Goal: Task Accomplishment & Management: Manage account settings

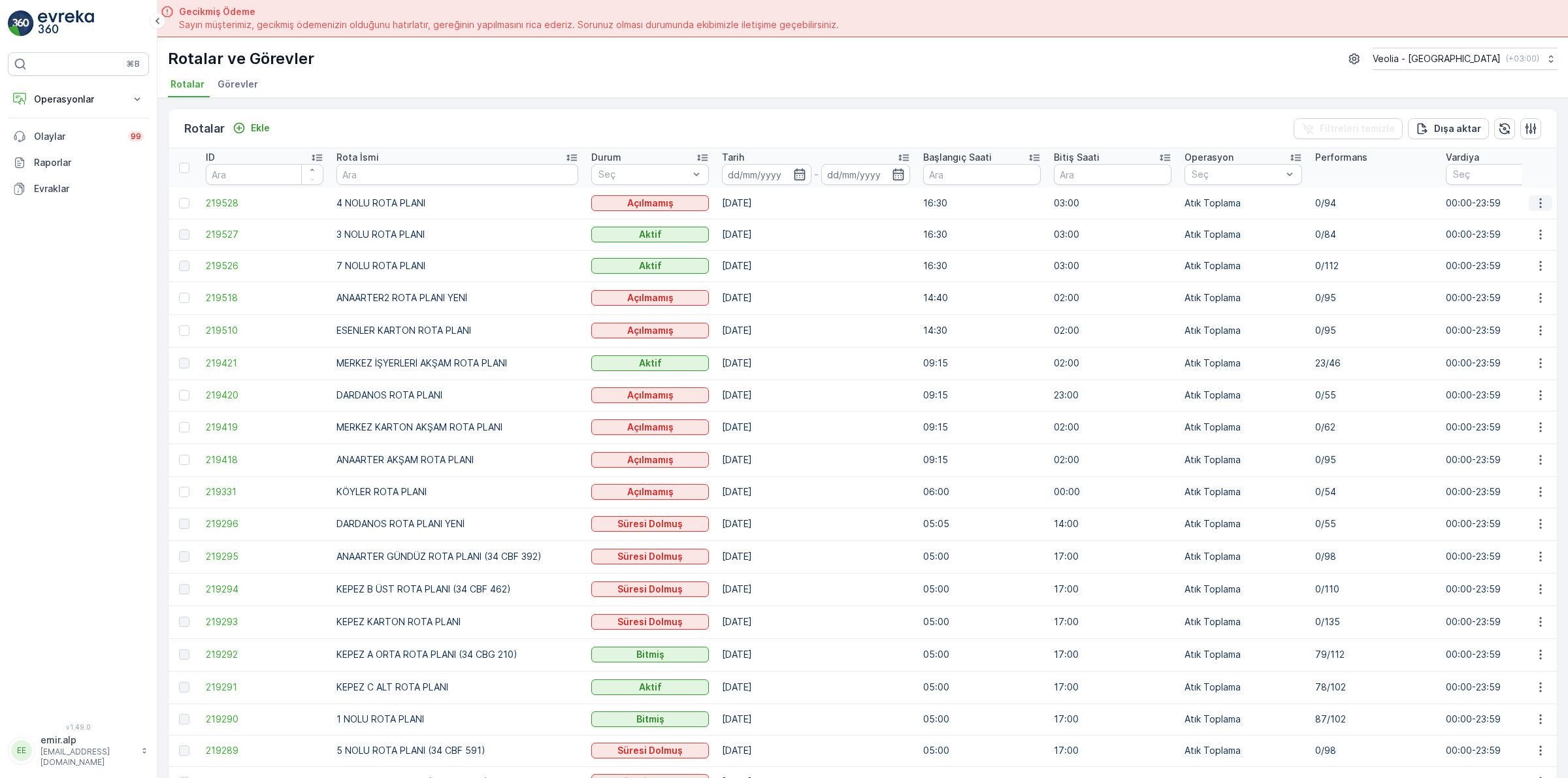
click at [1536, 204] on icon "button" at bounding box center [1541, 203] width 13 height 13
click at [1517, 278] on span "Atanan Kişiyi Değiştir" at bounding box center [1504, 278] width 92 height 13
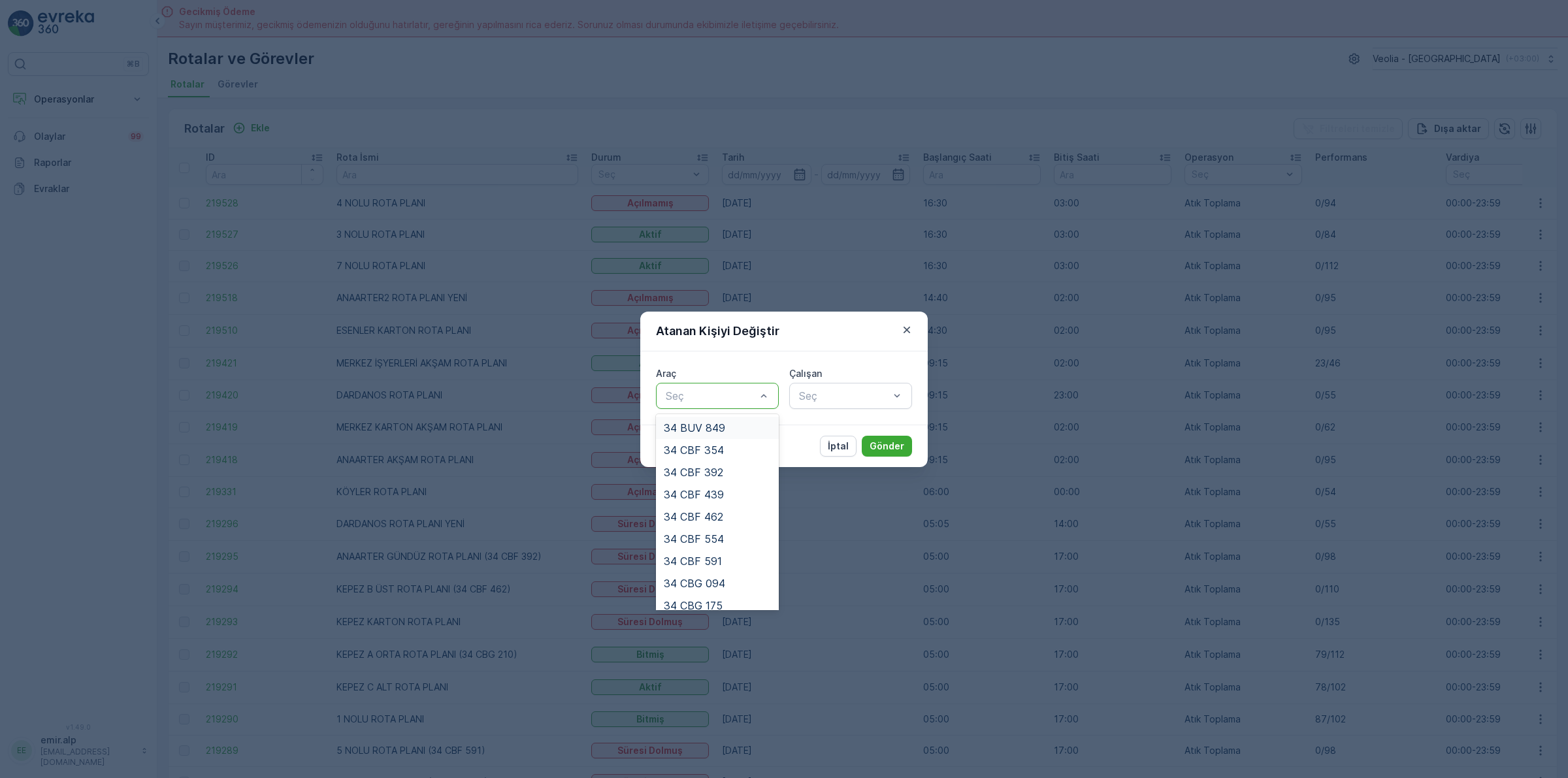
click at [688, 394] on div at bounding box center [711, 396] width 93 height 12
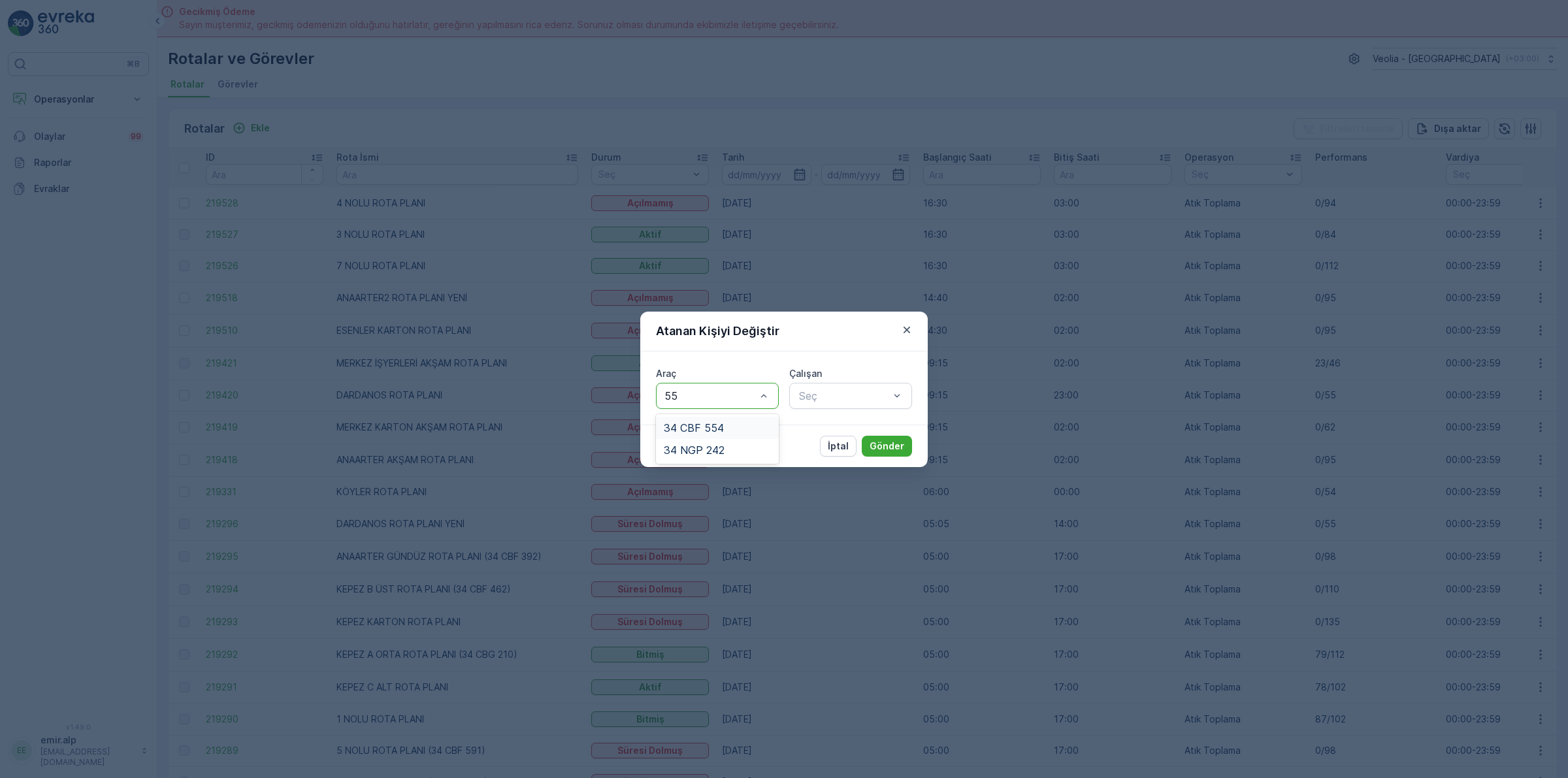
type input "554"
click at [699, 426] on span "34 CBF 554" at bounding box center [694, 428] width 60 height 12
click at [861, 390] on div at bounding box center [845, 396] width 93 height 12
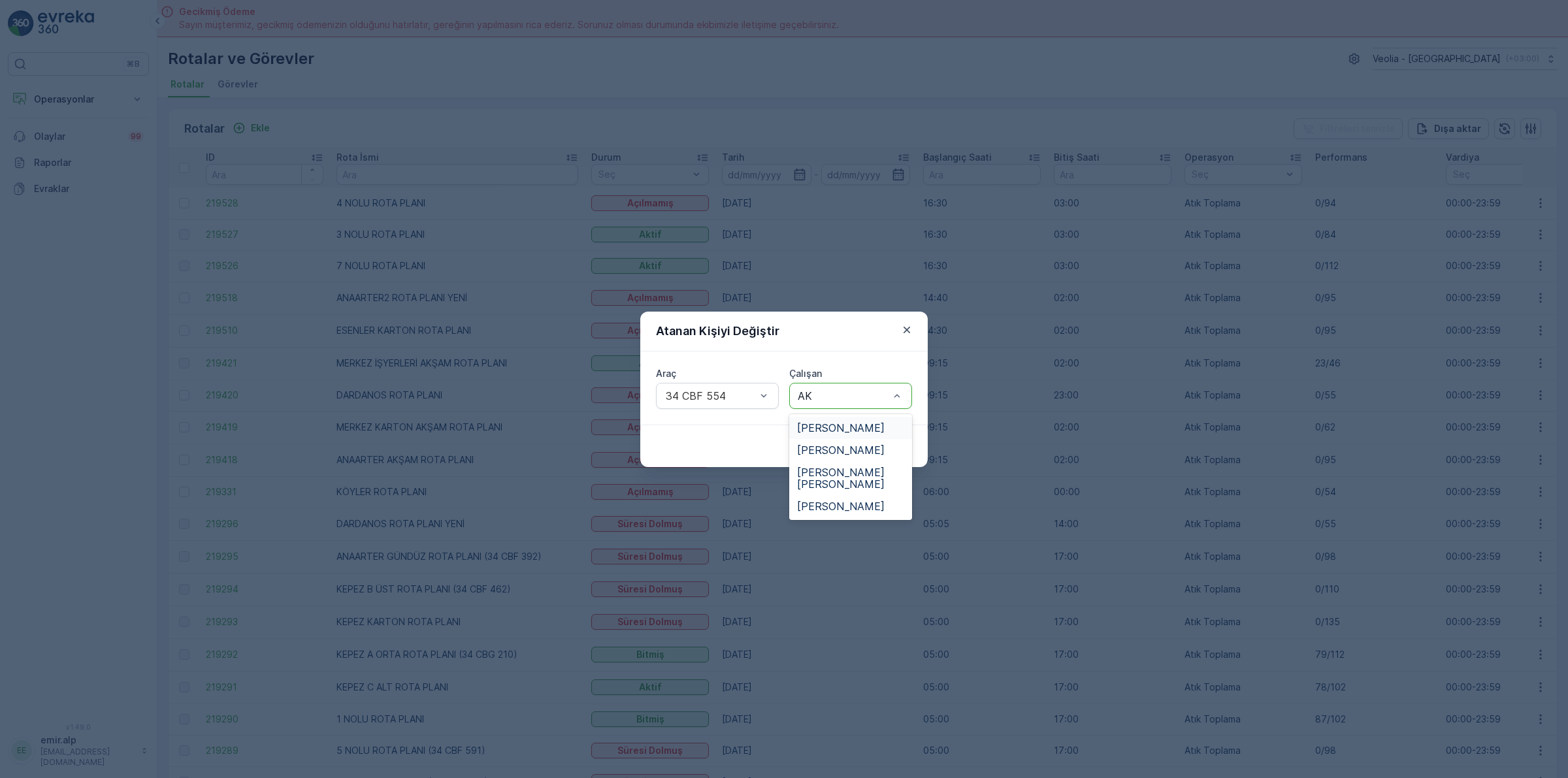
type input "AKG"
click at [851, 422] on span "[PERSON_NAME]" at bounding box center [841, 428] width 88 height 12
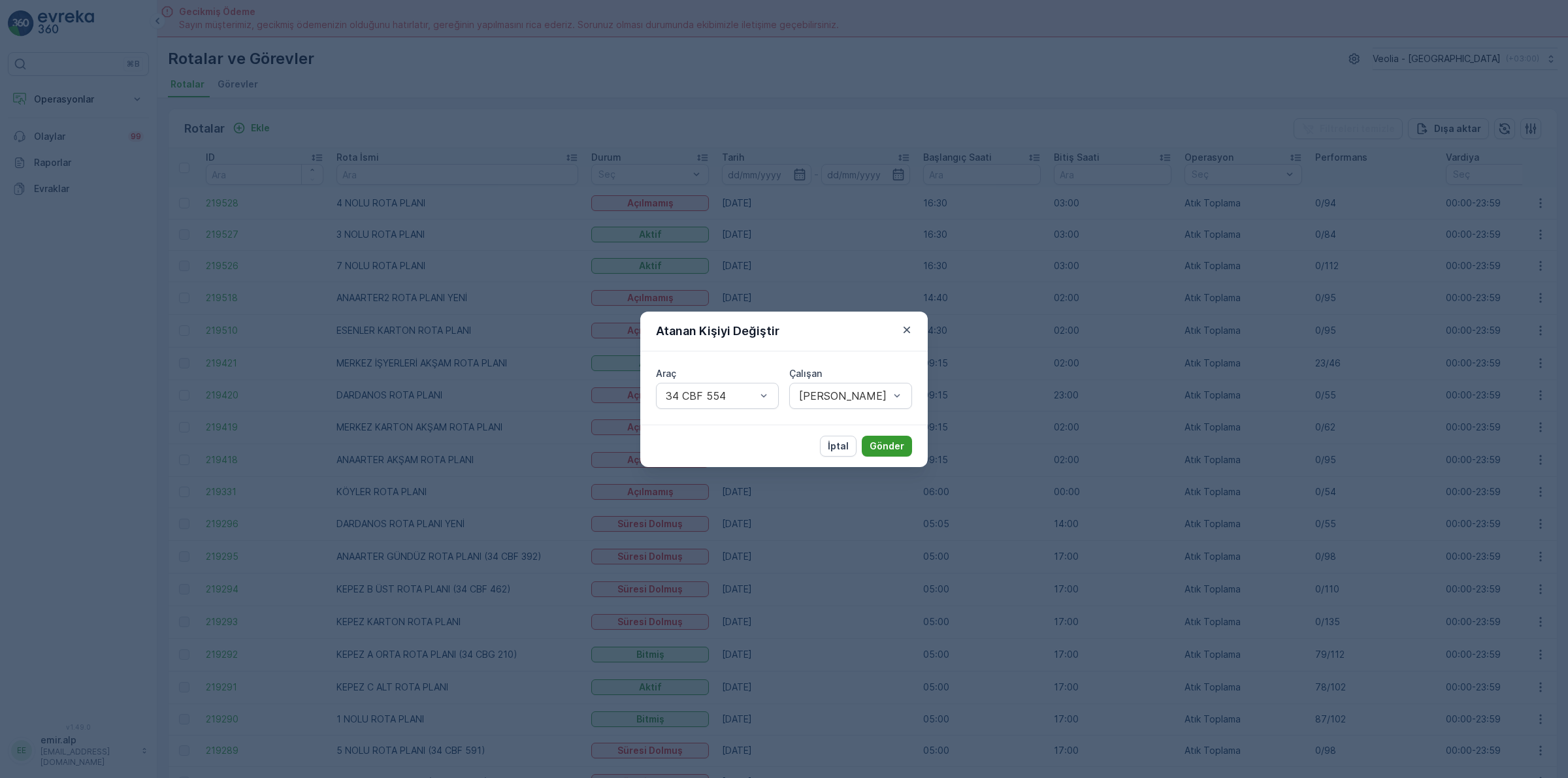
click at [886, 453] on button "Gönder" at bounding box center [886, 446] width 51 height 21
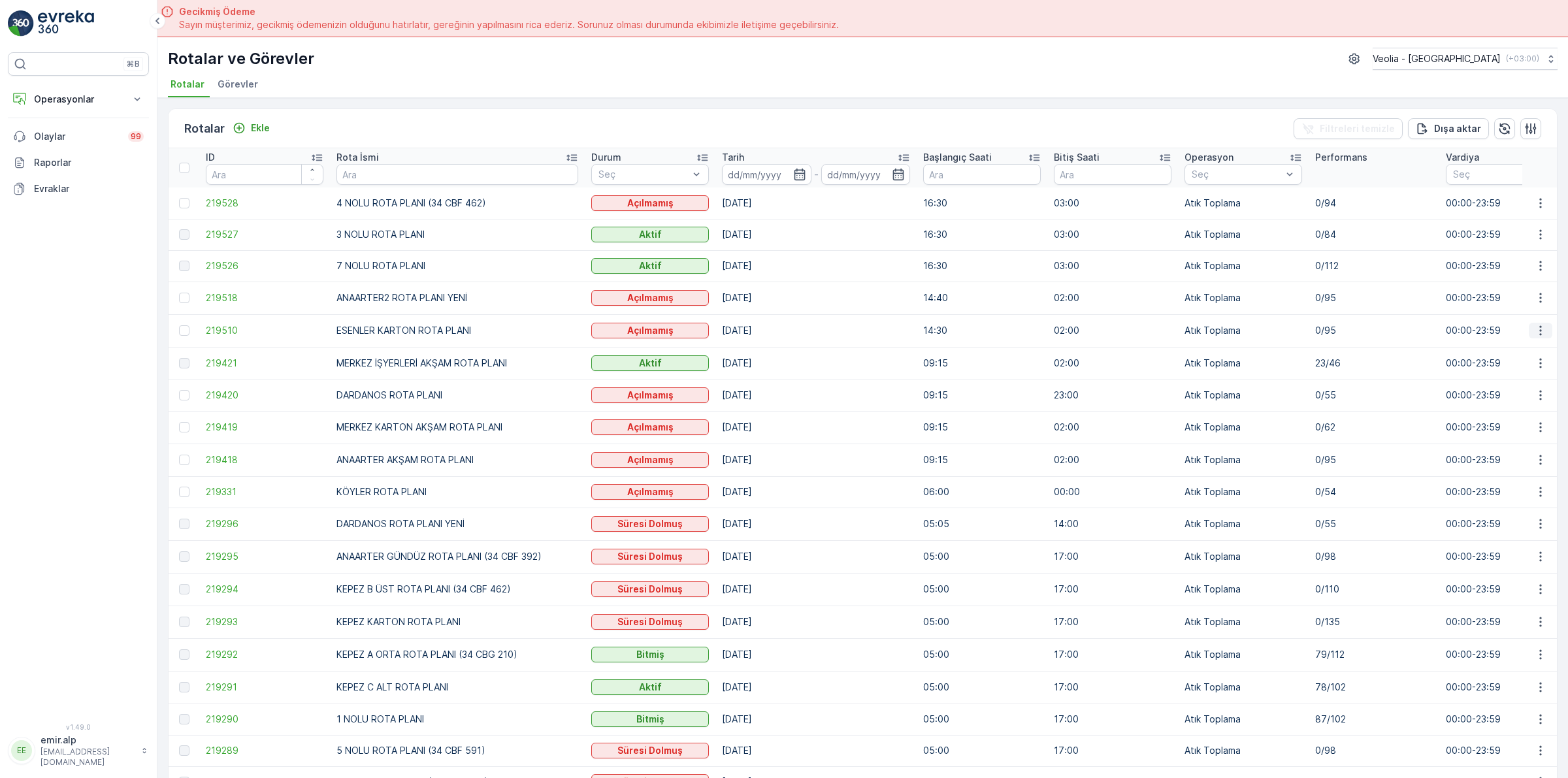
click at [1535, 332] on icon "button" at bounding box center [1541, 331] width 13 height 13
click at [1520, 405] on span "Atanan Kişiyi Değiştir" at bounding box center [1504, 405] width 92 height 13
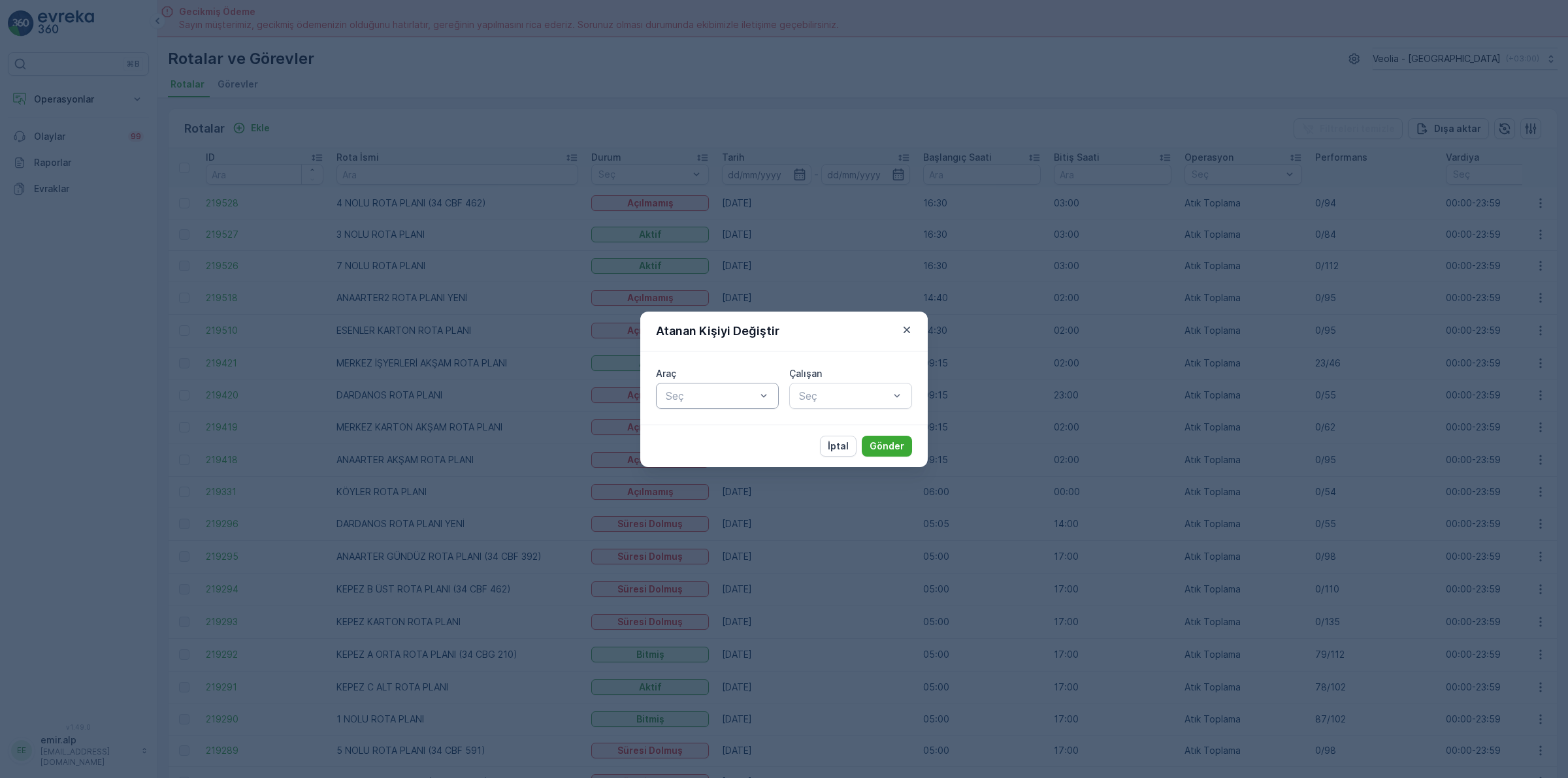
click at [735, 394] on div at bounding box center [711, 396] width 93 height 12
type input "A"
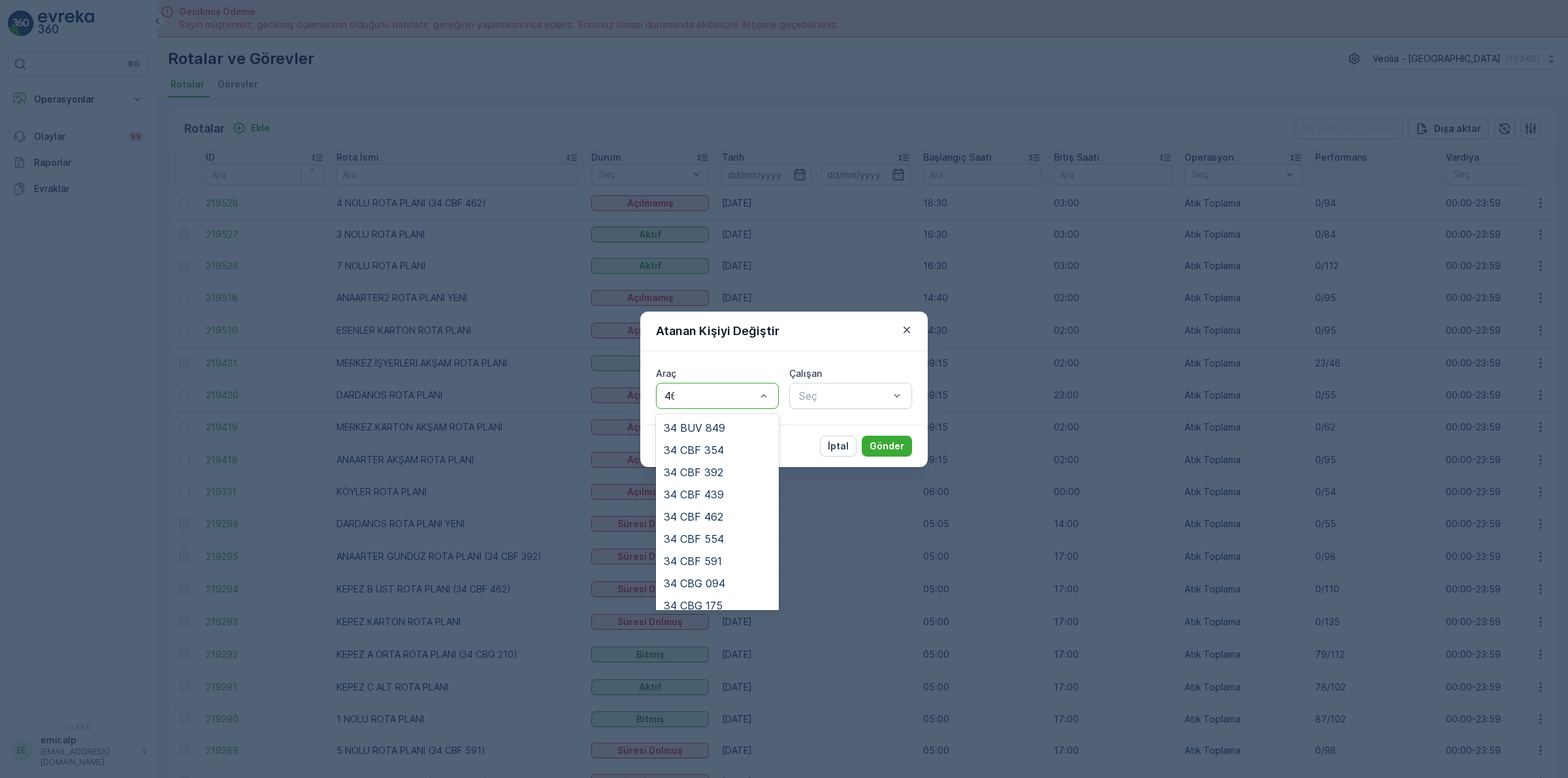
type input "462"
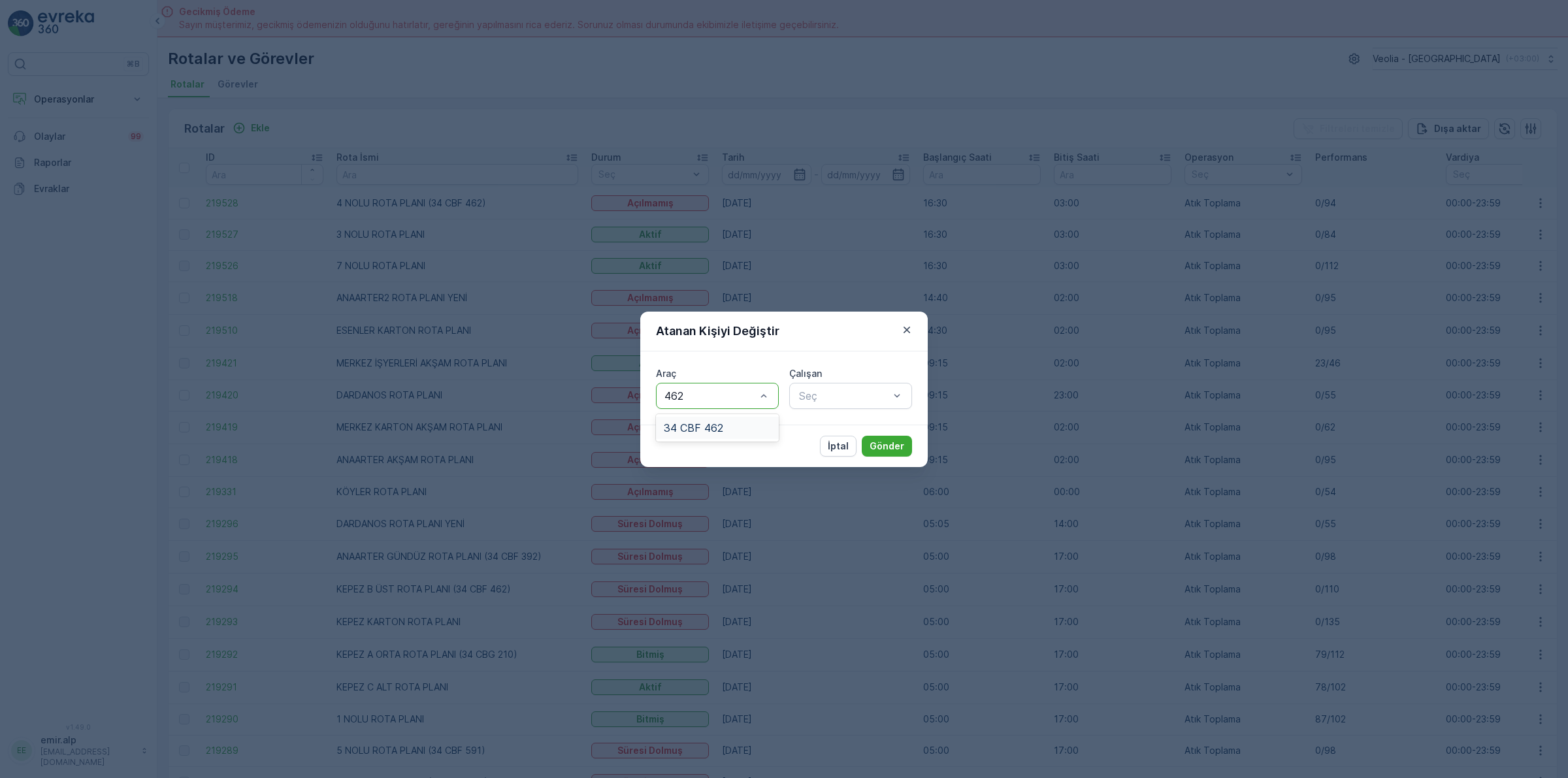
click at [727, 420] on div "34 CBF 462" at bounding box center [717, 428] width 123 height 22
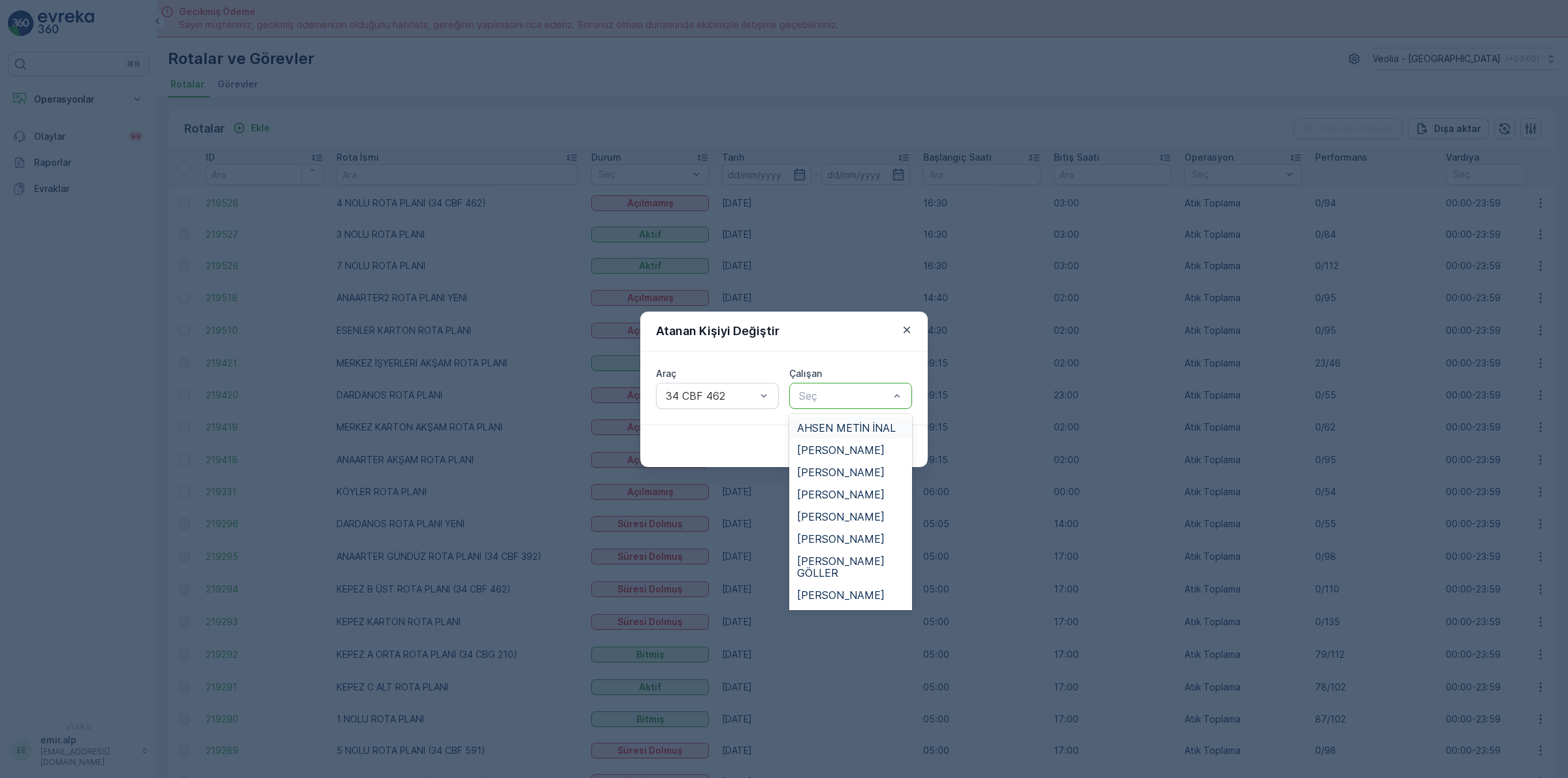
click at [840, 391] on div at bounding box center [845, 396] width 93 height 12
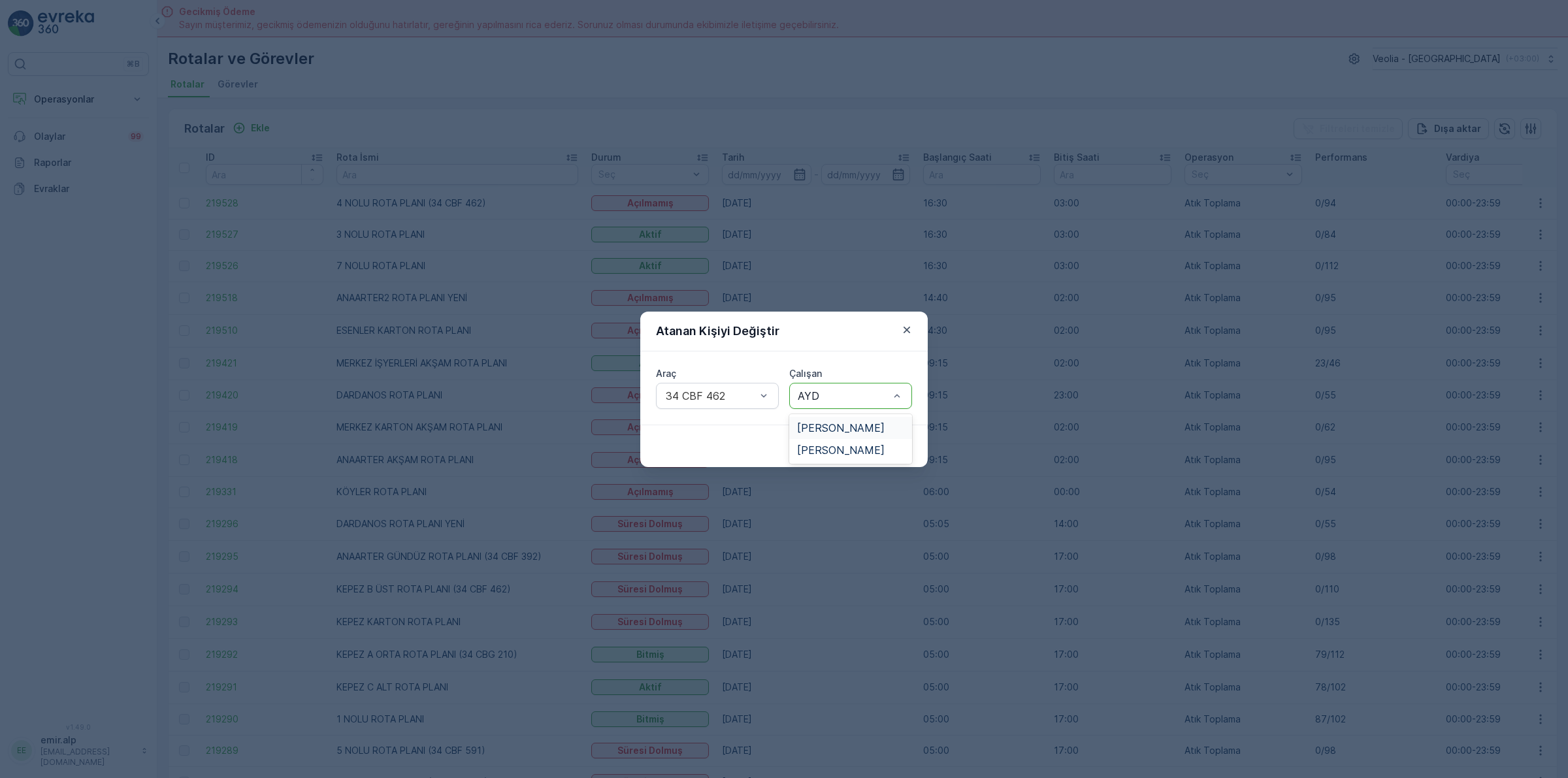
type input "AYDI"
click at [866, 431] on div "[PERSON_NAME]" at bounding box center [850, 428] width 107 height 12
click at [896, 440] on p "Gönder" at bounding box center [886, 446] width 35 height 13
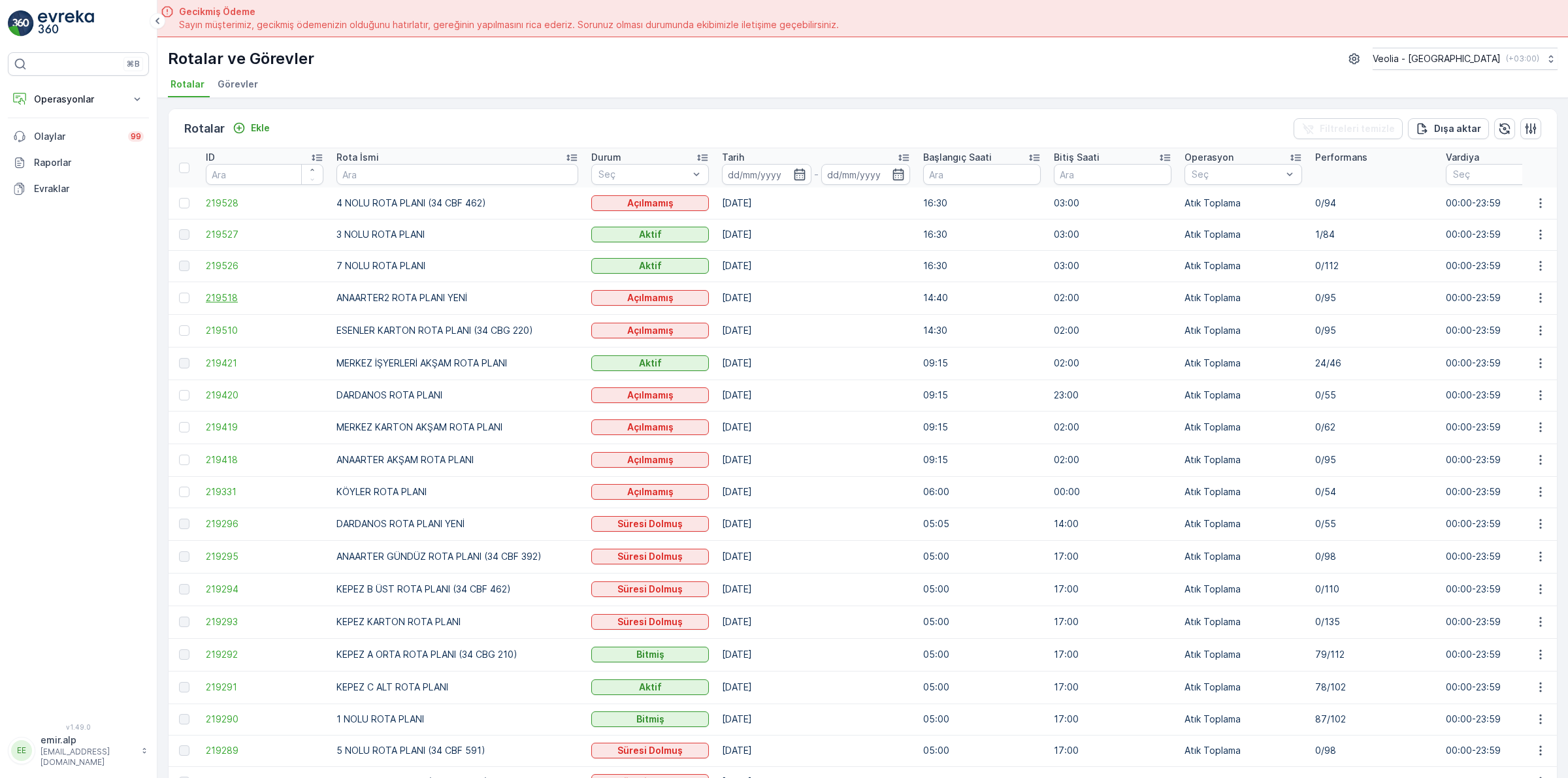
click at [214, 299] on span "219518" at bounding box center [264, 298] width 117 height 13
